Goal: Information Seeking & Learning: Learn about a topic

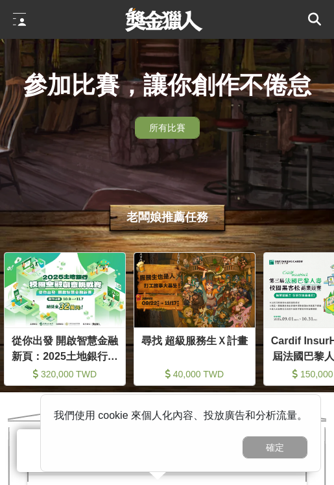
click at [97, 319] on img at bounding box center [65, 290] width 120 height 74
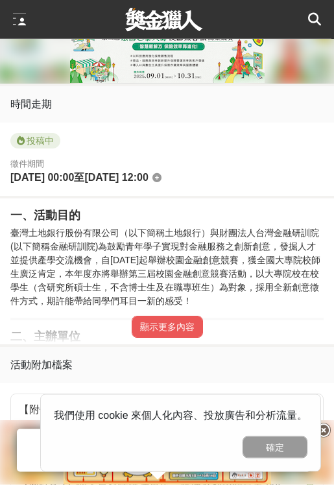
scroll to position [586, 0]
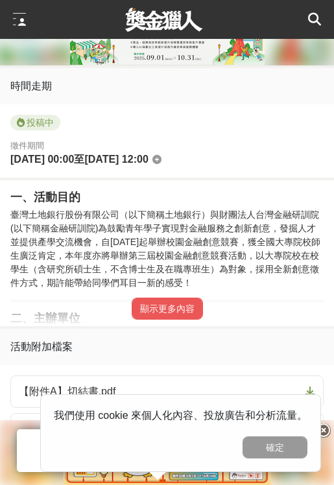
click at [182, 315] on button "顯示更多內容" at bounding box center [166, 308] width 71 height 22
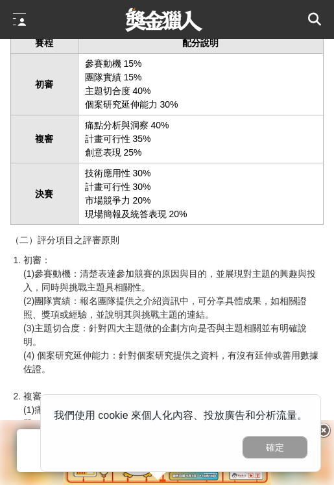
scroll to position [2533, 0]
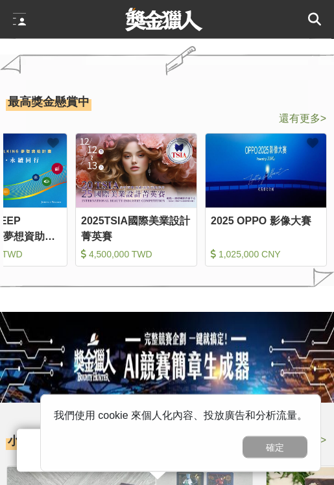
scroll to position [1423, 0]
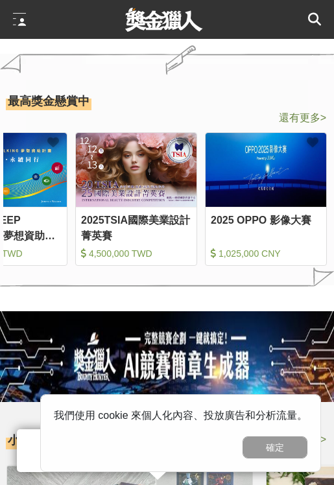
click at [239, 115] on div "創業綻放-創業大聯盟競賽 339,000,000 TWD 115年度海洋保育在地守護計畫徵件 25,000,000 TWD 115年度[GEOGRAPHIC_…" at bounding box center [167, 191] width 334 height 163
click at [239, 113] on div "創業綻放-創業大聯盟競賽 339,000,000 TWD 115年度海洋保育在地守護計畫徵件 25,000,000 TWD 115年度[GEOGRAPHIC_…" at bounding box center [167, 191] width 334 height 163
click at [239, 117] on div "創業綻放-創業大聯盟競賽 339,000,000 TWD 115年度海洋保育在地守護計畫徵件 25,000,000 TWD 115年度[GEOGRAPHIC_…" at bounding box center [167, 191] width 334 height 163
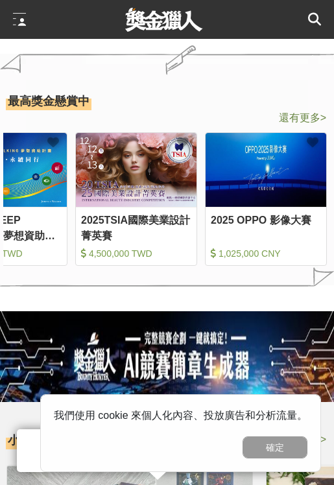
scroll to position [0, 777]
click at [239, 118] on div "創業綻放-創業大聯盟競賽 339,000,000 TWD 115年度海洋保育在地守護計畫徵件 25,000,000 TWD 115年度[GEOGRAPHIC_…" at bounding box center [167, 191] width 334 height 163
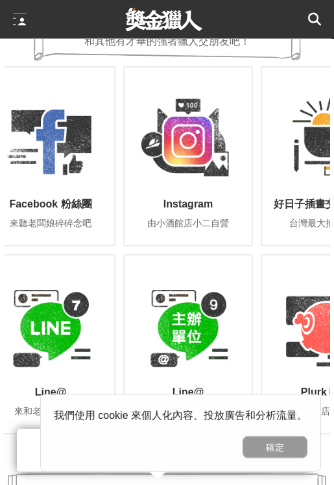
scroll to position [0, 0]
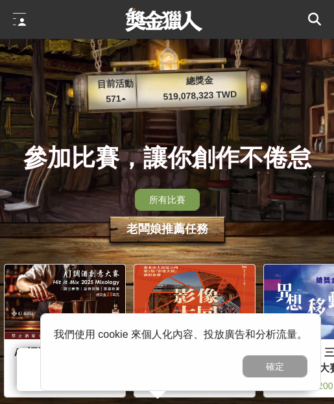
click at [179, 198] on span "所有比賽" at bounding box center [167, 199] width 36 height 10
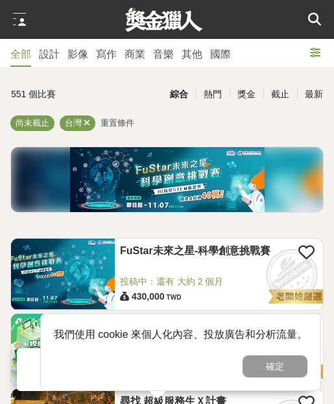
click at [229, 271] on div "FuStar未來之星-科學創意挑戰賽" at bounding box center [219, 259] width 198 height 31
click at [214, 250] on link "FuStar未來之星-科學創意挑戰賽" at bounding box center [209, 251] width 178 height 14
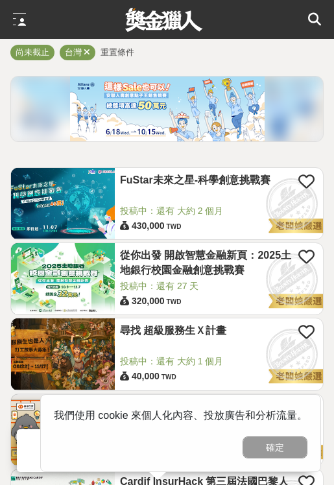
click at [41, 329] on img at bounding box center [63, 353] width 104 height 71
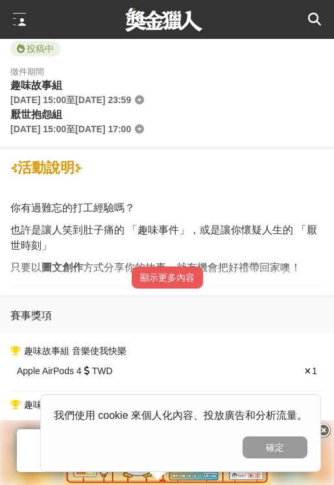
click at [188, 271] on button "顯示更多內容" at bounding box center [166, 277] width 71 height 22
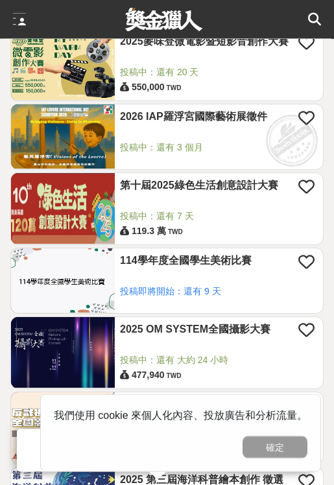
click at [222, 193] on link "第十屆2025綠色生活創意設計大賽" at bounding box center [209, 186] width 178 height 14
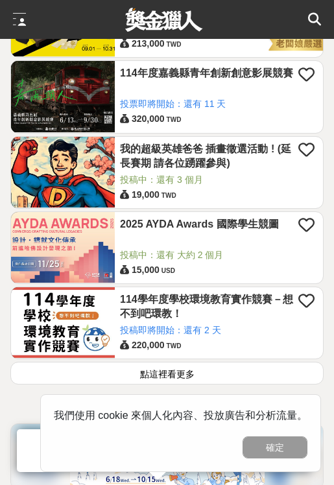
click at [235, 155] on link "我的超級英雄爸爸 插畫徵選活動 ! (延長賽期 請各位踴躍參與)" at bounding box center [209, 156] width 178 height 29
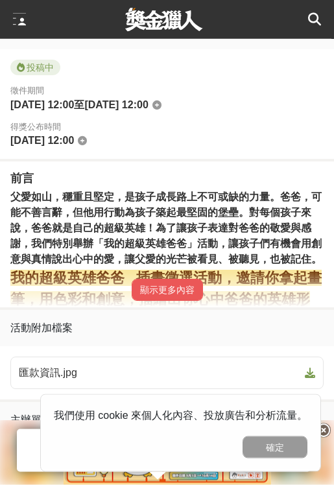
click at [170, 283] on button "顯示更多內容" at bounding box center [166, 290] width 71 height 22
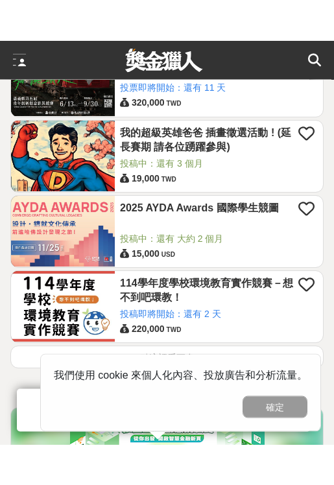
scroll to position [1719, 0]
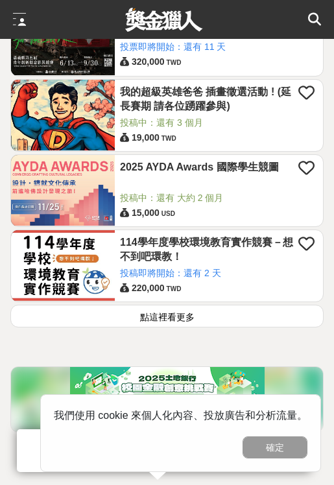
click at [187, 323] on button "點這裡看更多" at bounding box center [166, 315] width 313 height 23
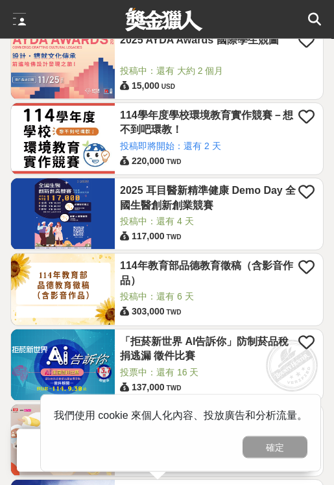
scroll to position [1847, 0]
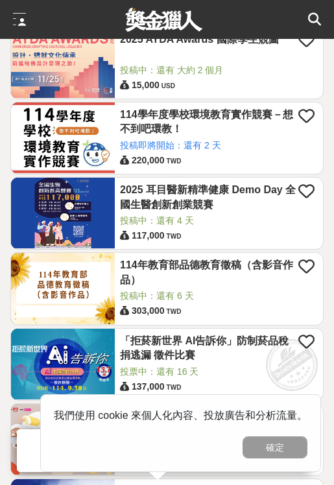
click at [238, 203] on link "2025 耳目醫新精準健康 Demo Day 全國生醫創新創業競賽" at bounding box center [209, 197] width 178 height 29
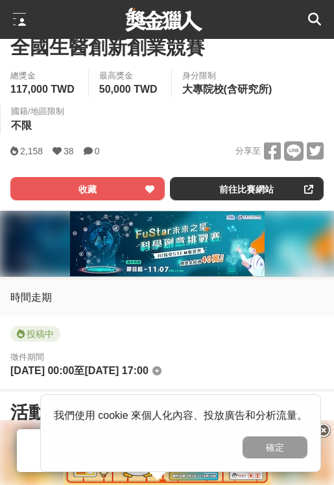
scroll to position [485, 0]
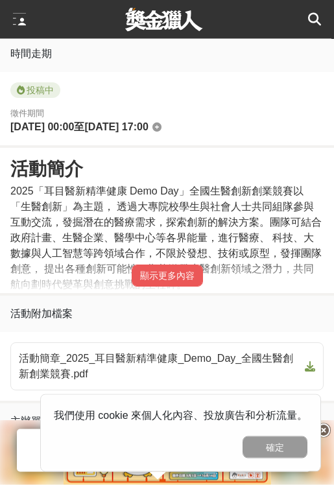
click at [192, 280] on button "顯示更多內容" at bounding box center [166, 276] width 71 height 22
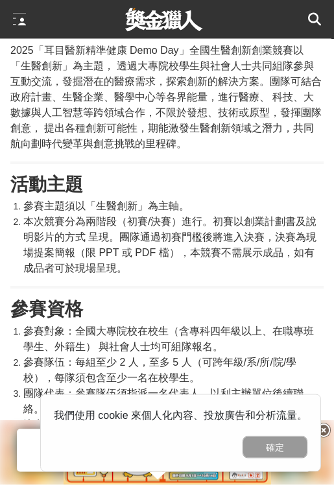
scroll to position [790, 0]
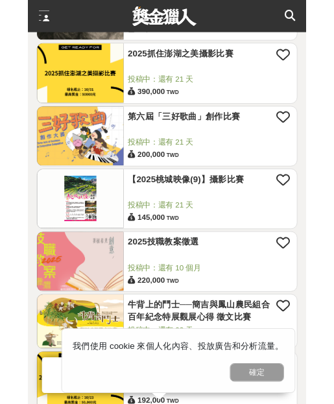
scroll to position [3611, 0]
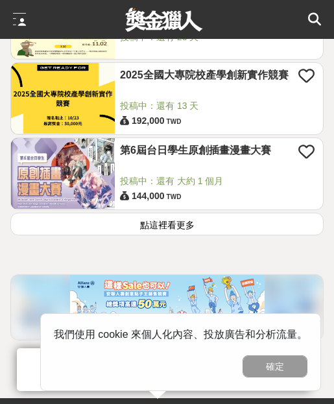
click at [239, 235] on button "點這裡看更多" at bounding box center [166, 223] width 313 height 23
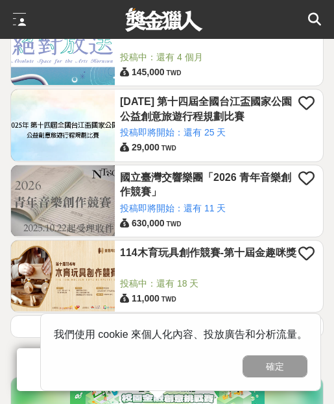
scroll to position [5454, 0]
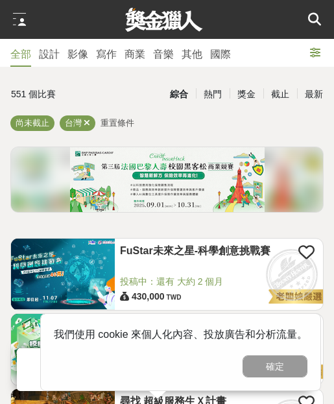
click at [239, 96] on div "截止" at bounding box center [280, 94] width 34 height 23
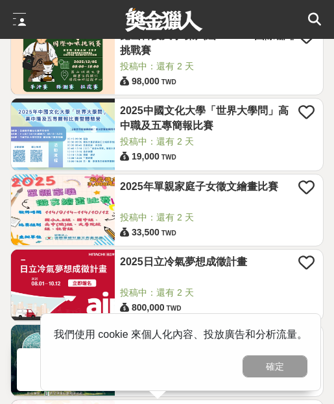
scroll to position [1902, 0]
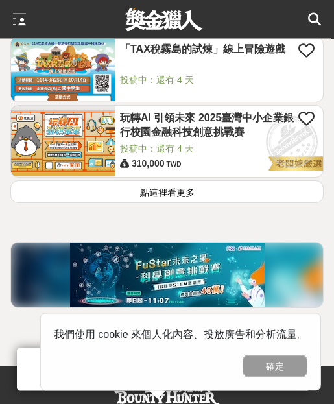
scroll to position [3609, 0]
click at [239, 203] on button "點這裡看更多" at bounding box center [166, 191] width 313 height 23
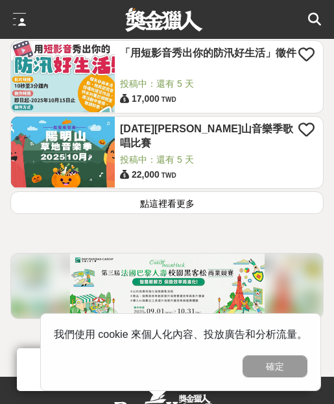
scroll to position [5377, 0]
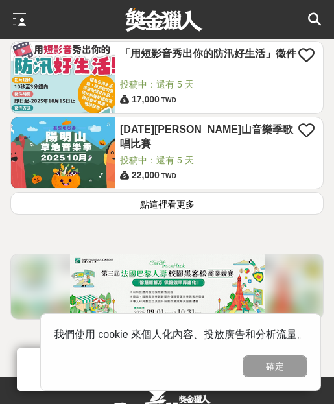
click at [37, 214] on button "點這裡看更多" at bounding box center [166, 203] width 313 height 23
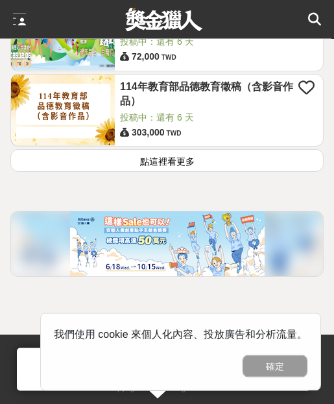
scroll to position [7186, 0]
click at [239, 96] on div at bounding box center [307, 88] width 19 height 16
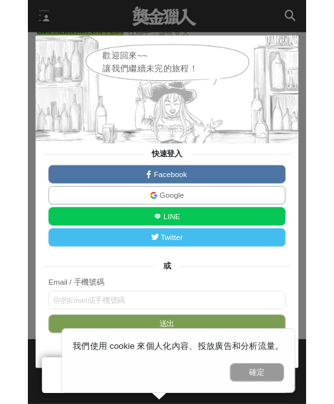
scroll to position [7234, 0]
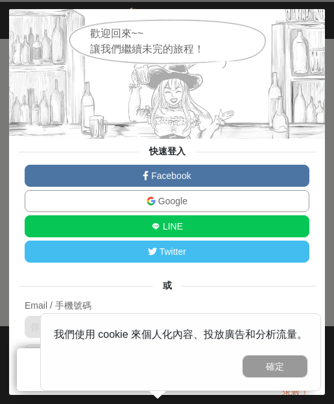
scroll to position [5377, 0]
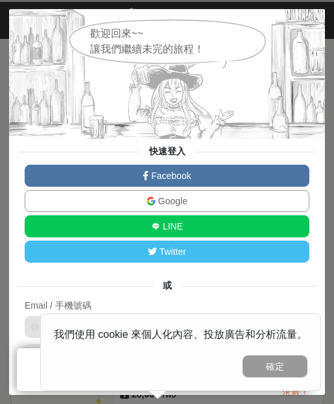
click at [239, 329] on button "確定" at bounding box center [274, 366] width 65 height 22
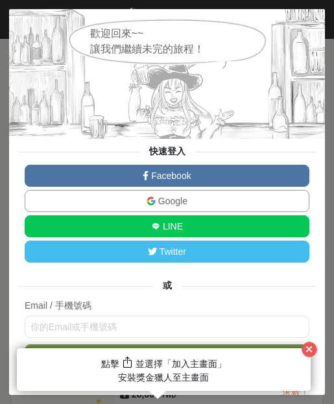
click at [239, 329] on button "button" at bounding box center [309, 349] width 16 height 16
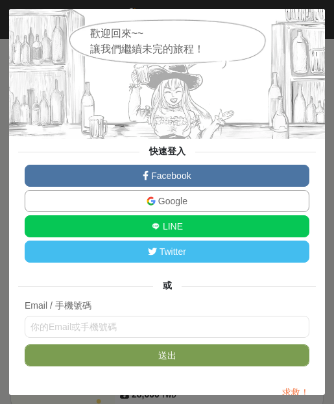
scroll to position [5355, 0]
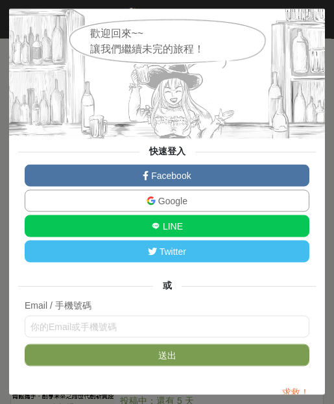
scroll to position [3609, 0]
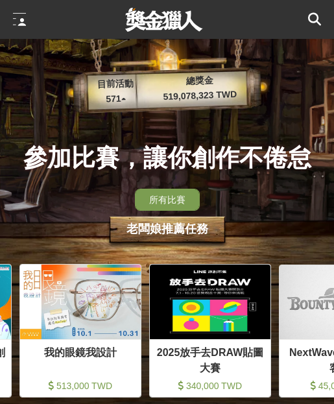
scroll to position [0, 907]
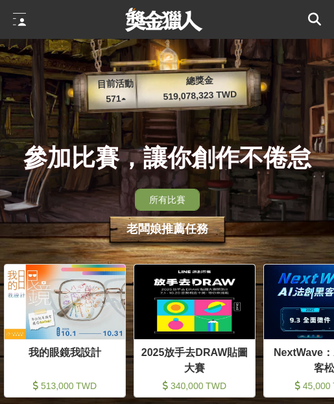
click at [65, 326] on img at bounding box center [65, 301] width 120 height 74
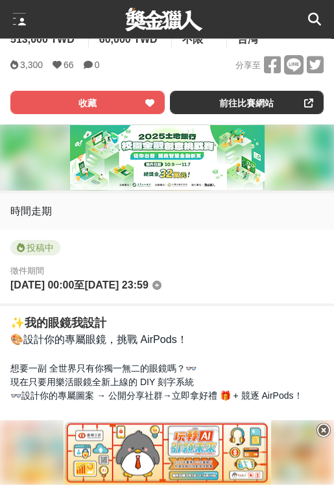
scroll to position [607, 0]
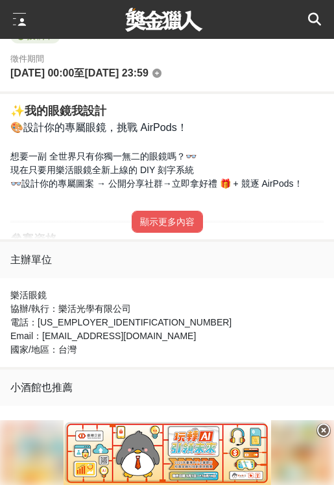
click at [170, 217] on button "顯示更多內容" at bounding box center [166, 222] width 71 height 22
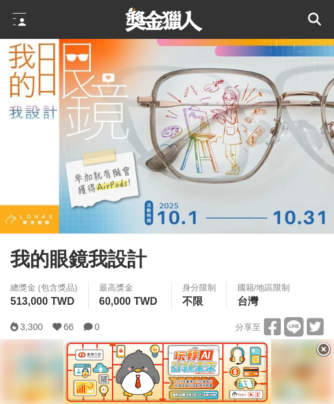
scroll to position [0, 0]
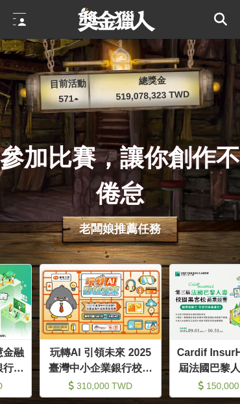
scroll to position [0, 259]
